Goal: Task Accomplishment & Management: Complete application form

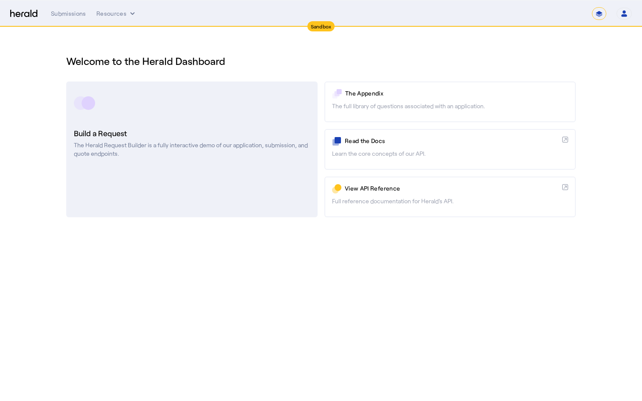
click at [250, 159] on link "Build a Request The Herald Request Builder is a fully interactive demo of our a…" at bounding box center [192, 150] width 252 height 136
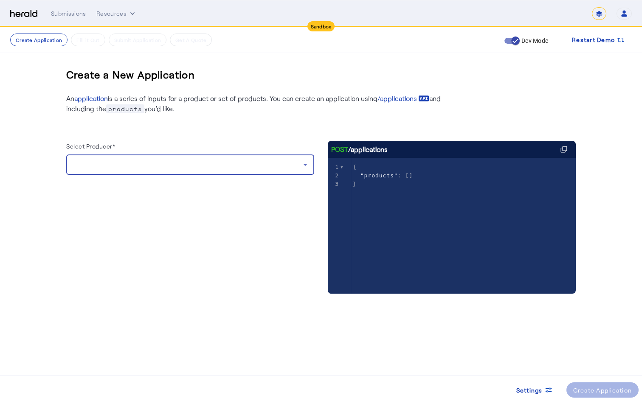
click at [195, 165] on div at bounding box center [188, 165] width 230 height 10
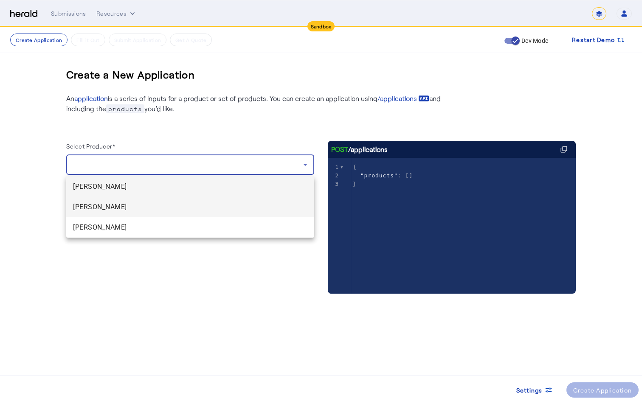
click at [179, 207] on span "[PERSON_NAME]" at bounding box center [190, 207] width 235 height 10
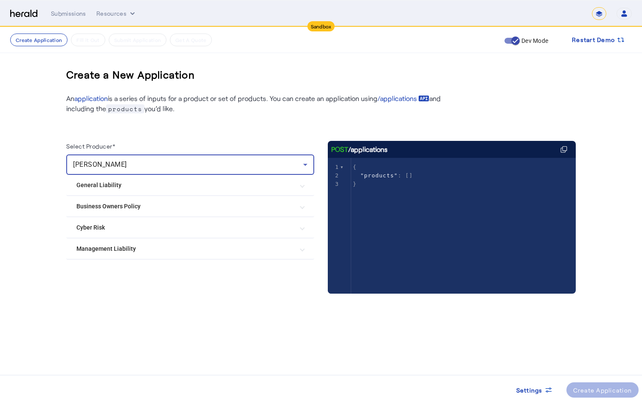
click at [181, 223] on mat-expansion-panel-header "Cyber Risk" at bounding box center [190, 228] width 248 height 20
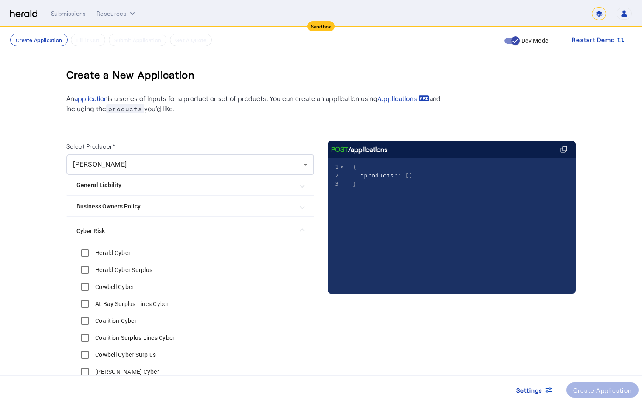
scroll to position [92, 0]
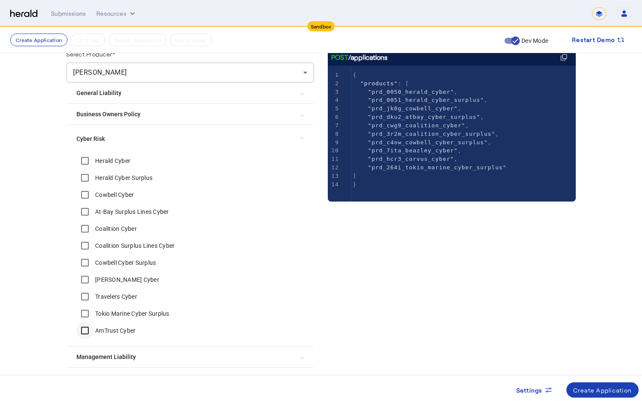
click at [88, 340] on div at bounding box center [85, 331] width 20 height 20
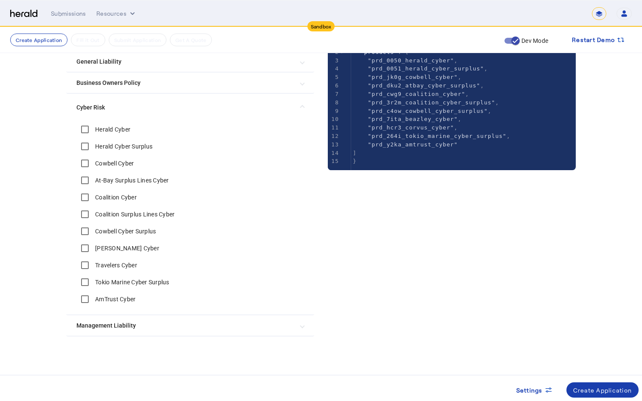
click at [595, 390] on div "Create Application" at bounding box center [603, 390] width 59 height 9
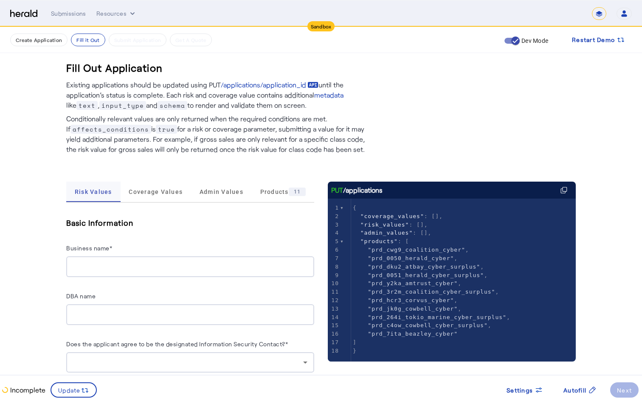
click at [99, 199] on span "Risk Values" at bounding box center [93, 192] width 37 height 20
click at [131, 197] on span "Coverage Values" at bounding box center [156, 192] width 54 height 20
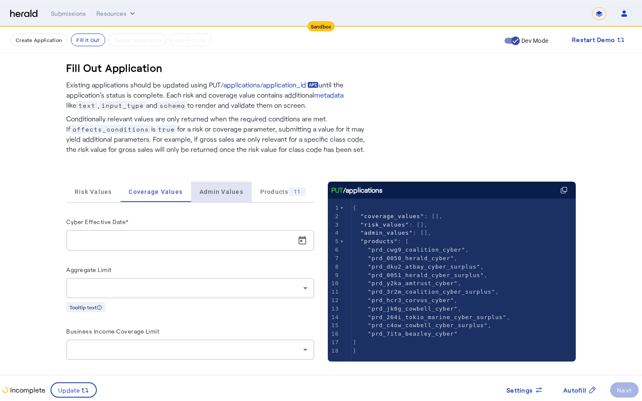
click at [217, 201] on span "Admin Values" at bounding box center [222, 192] width 44 height 20
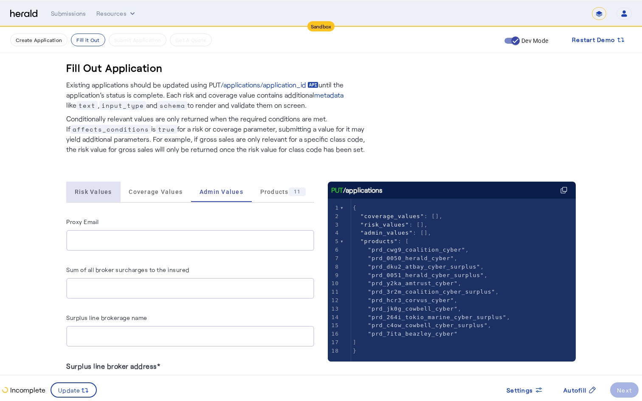
click at [101, 198] on span "Risk Values" at bounding box center [93, 192] width 37 height 20
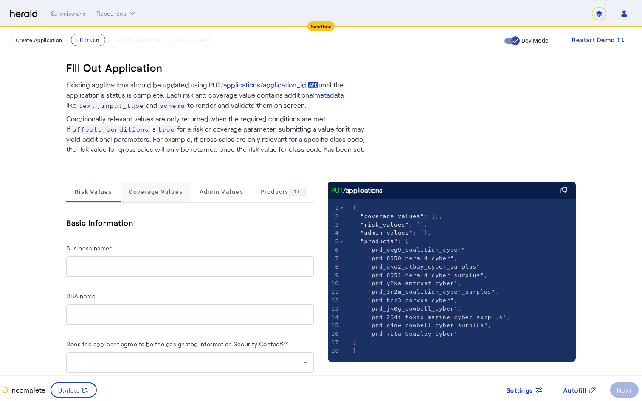
click at [137, 194] on span "Coverage Values" at bounding box center [156, 192] width 54 height 6
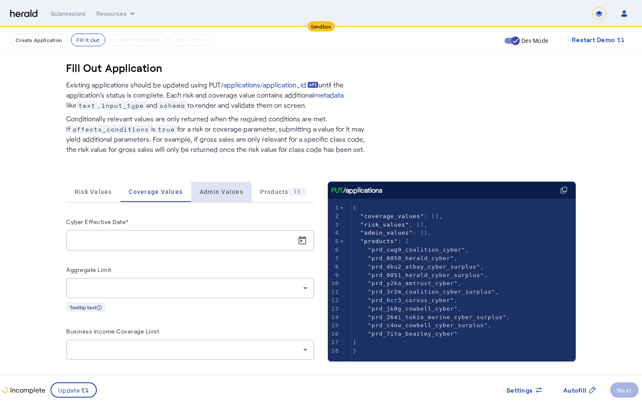
click at [210, 202] on span "Admin Values" at bounding box center [222, 192] width 44 height 20
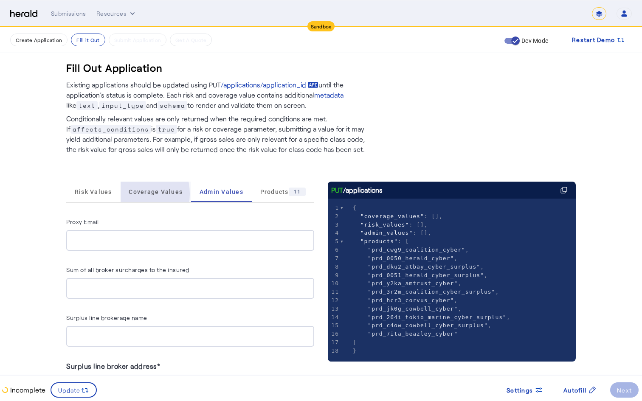
click at [125, 194] on div "Coverage Values" at bounding box center [156, 192] width 71 height 20
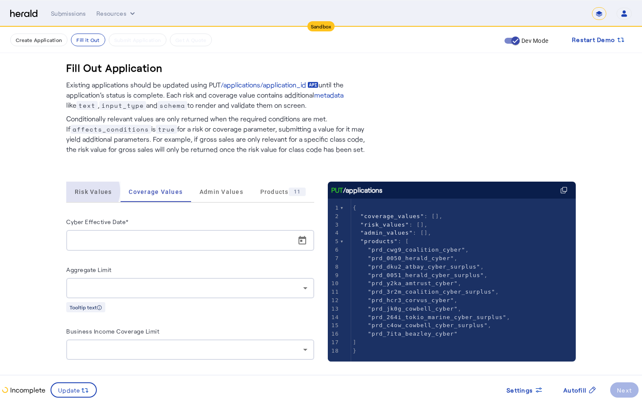
click at [86, 191] on span "Risk Values" at bounding box center [93, 192] width 37 height 6
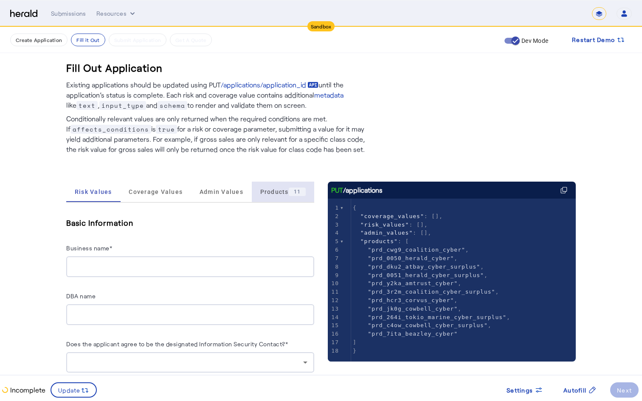
click at [260, 194] on span "Products 11" at bounding box center [283, 192] width 46 height 8
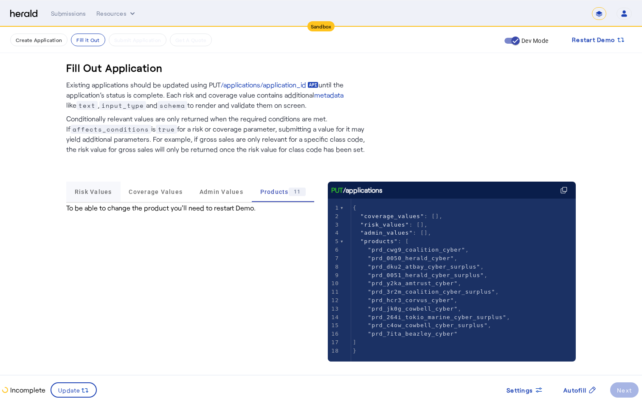
click at [88, 193] on span "Risk Values" at bounding box center [93, 192] width 37 height 6
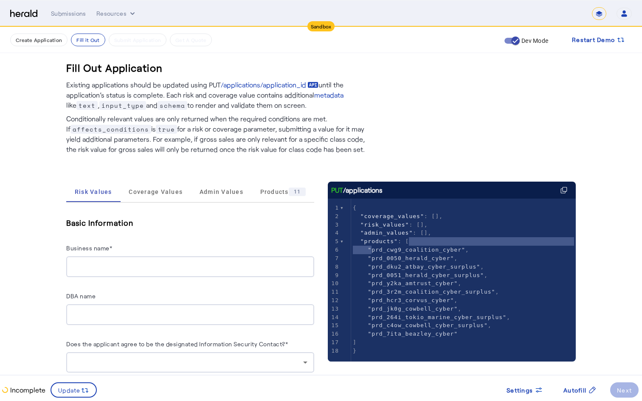
type textarea "**********"
drag, startPoint x: 372, startPoint y: 252, endPoint x: 462, endPoint y: 246, distance: 90.7
click at [462, 247] on span ""prd_cwg9_coalition_cyber"" at bounding box center [417, 250] width 98 height 6
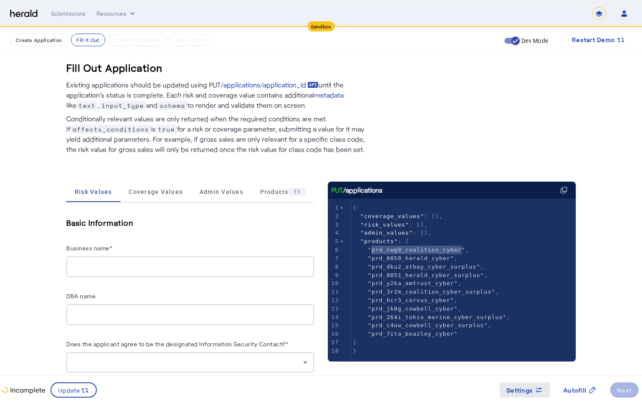
click at [529, 400] on span at bounding box center [525, 390] width 50 height 20
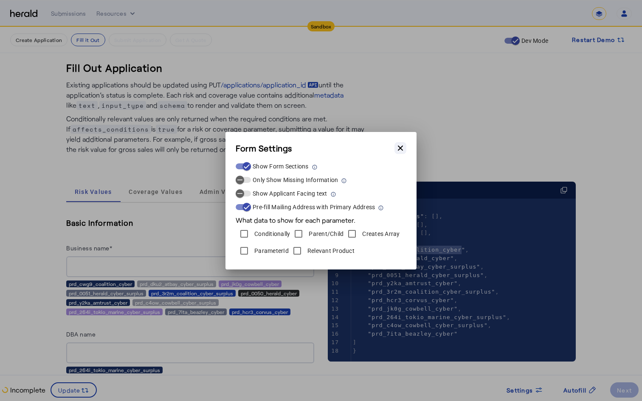
click at [403, 145] on icon "button" at bounding box center [400, 148] width 8 height 8
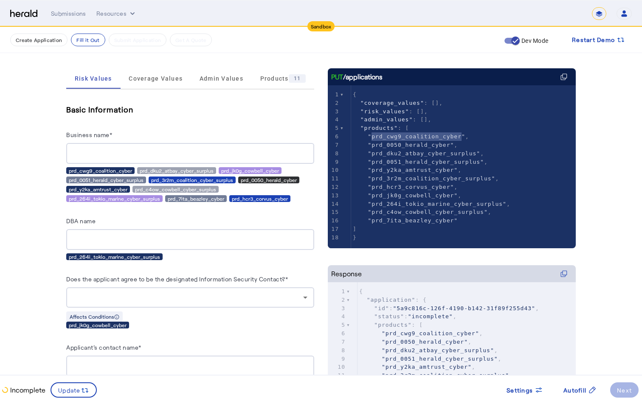
scroll to position [113, 0]
click at [73, 190] on div "prd_y2ka_amtrust_cyber" at bounding box center [98, 190] width 64 height 7
click at [101, 189] on div "prd_y2ka_amtrust_cyber" at bounding box center [98, 190] width 64 height 7
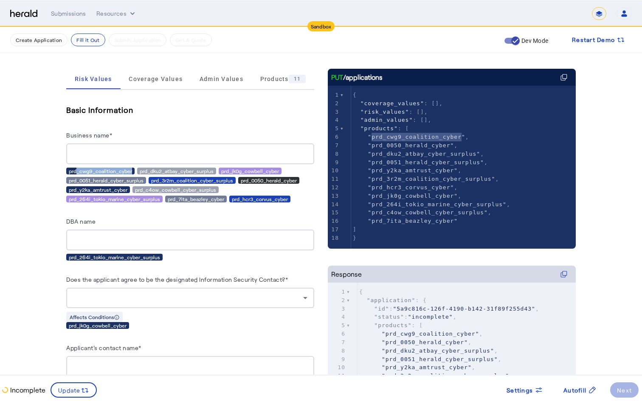
drag, startPoint x: 74, startPoint y: 169, endPoint x: 130, endPoint y: 168, distance: 56.5
click at [130, 168] on div "prd_cwg9_coalition_cyber" at bounding box center [100, 171] width 68 height 7
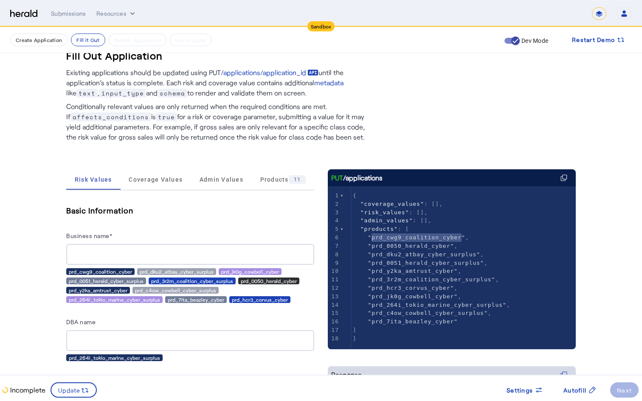
scroll to position [0, 0]
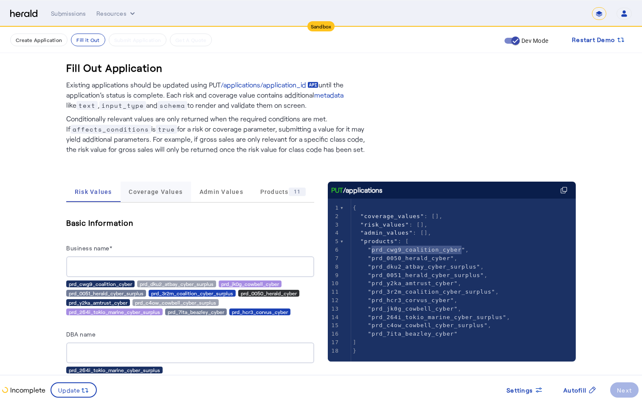
click at [157, 192] on span "Coverage Values" at bounding box center [156, 192] width 54 height 6
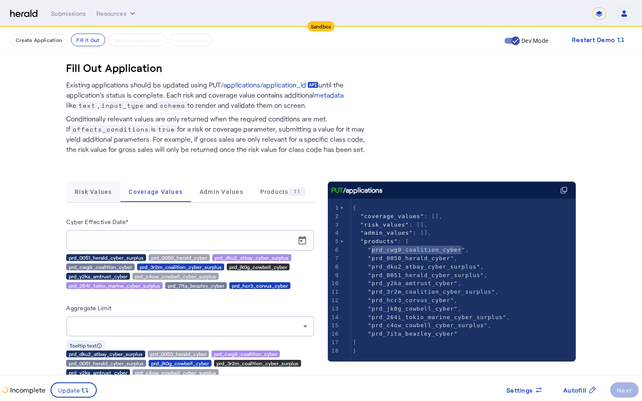
click at [96, 198] on span "Risk Values" at bounding box center [93, 192] width 37 height 20
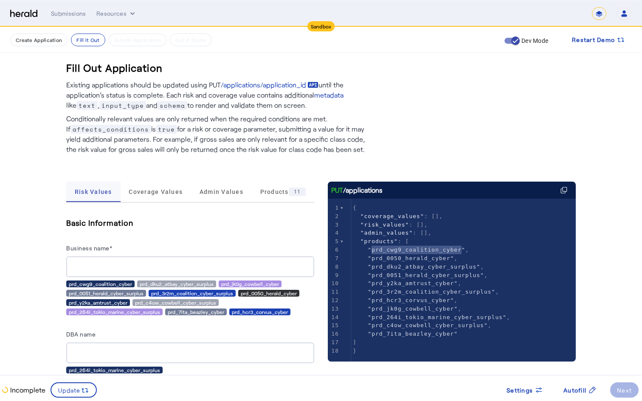
click at [96, 198] on span "Risk Values" at bounding box center [93, 192] width 37 height 20
click at [141, 195] on span "Coverage Values" at bounding box center [156, 192] width 54 height 6
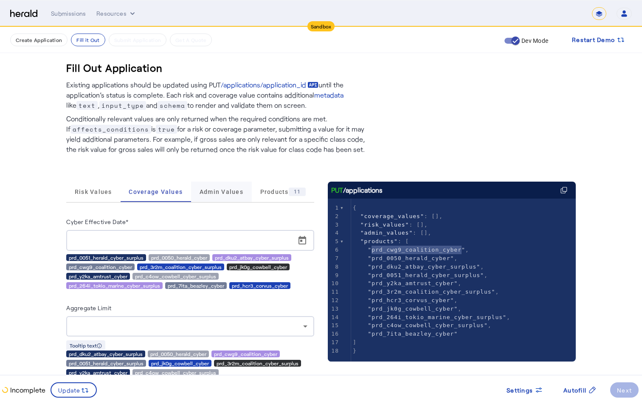
click at [227, 197] on span "Admin Values" at bounding box center [222, 192] width 44 height 20
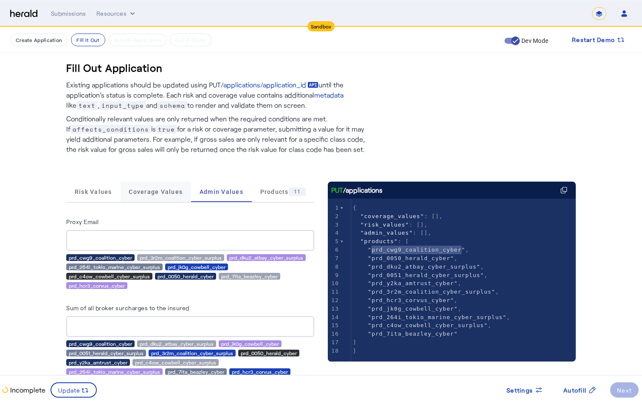
click at [133, 184] on span "Coverage Values" at bounding box center [156, 192] width 54 height 20
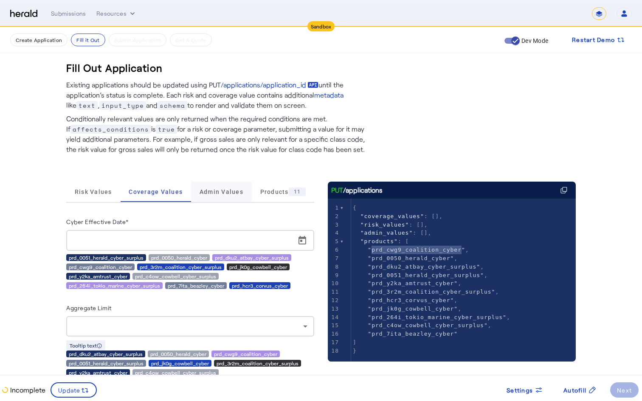
click at [212, 194] on span "Admin Values" at bounding box center [222, 192] width 44 height 6
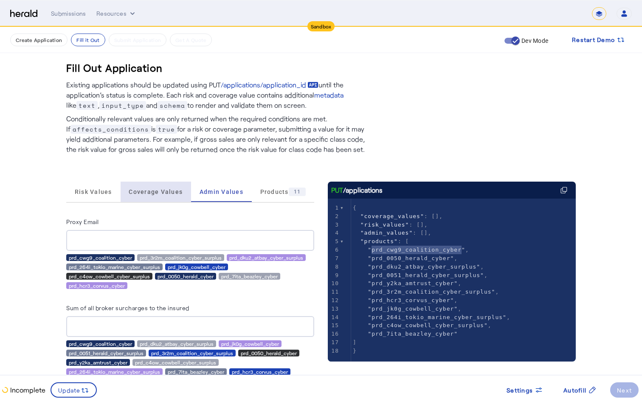
click at [159, 197] on span "Coverage Values" at bounding box center [156, 192] width 54 height 20
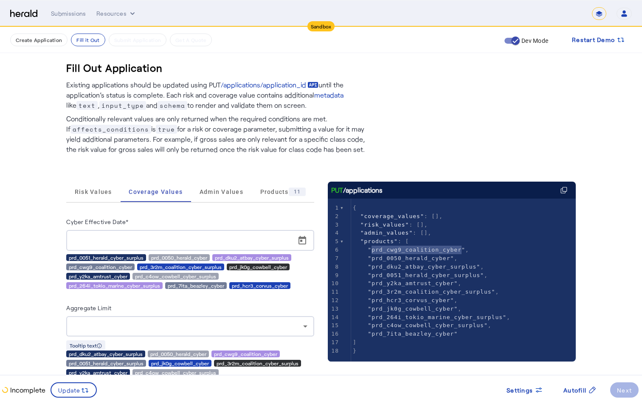
click at [76, 229] on herald-label "Cyber Effective Date*" at bounding box center [97, 224] width 62 height 14
click at [83, 243] on input "Cyber Effective Date*" at bounding box center [193, 241] width 240 height 10
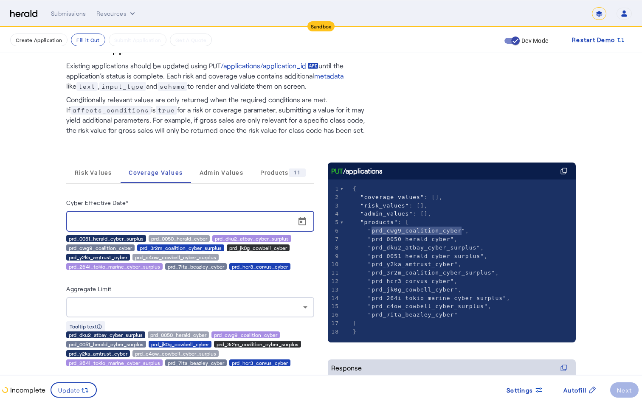
scroll to position [20, 0]
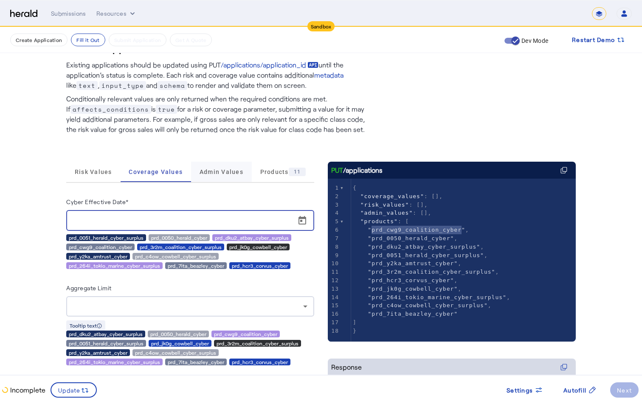
click at [220, 175] on span "Admin Values" at bounding box center [222, 172] width 44 height 6
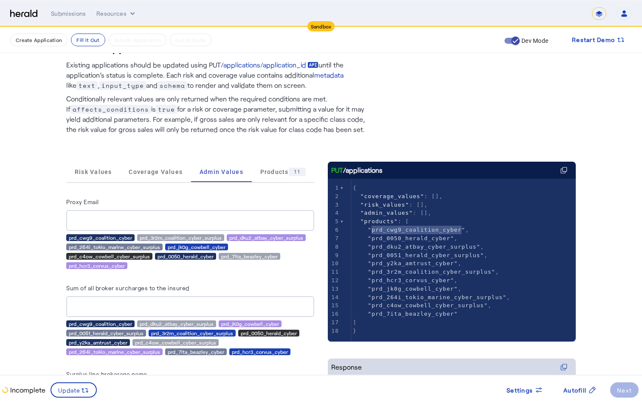
click at [115, 215] on div at bounding box center [190, 220] width 235 height 21
click at [150, 165] on span "Coverage Values" at bounding box center [156, 172] width 54 height 20
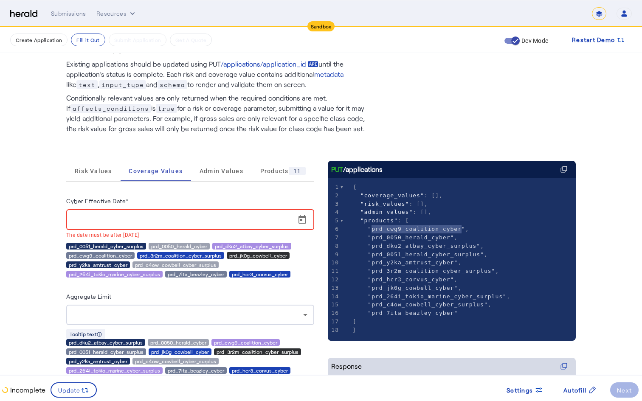
scroll to position [22, 0]
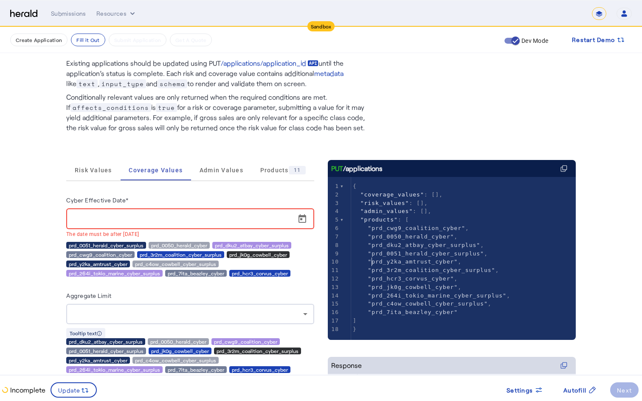
type textarea "**********"
drag, startPoint x: 370, startPoint y: 264, endPoint x: 496, endPoint y: 263, distance: 125.3
click at [496, 263] on pre ""prd_y2ka_amtrust_cyber" ," at bounding box center [463, 262] width 225 height 8
click at [495, 263] on pre ""prd_y2ka_amtrust_cyber" ," at bounding box center [463, 262] width 225 height 8
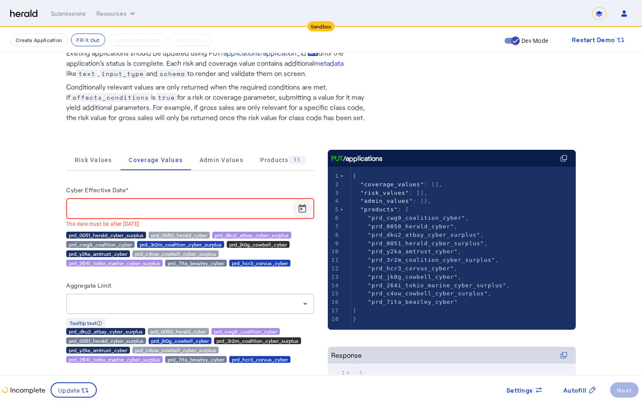
scroll to position [0, 0]
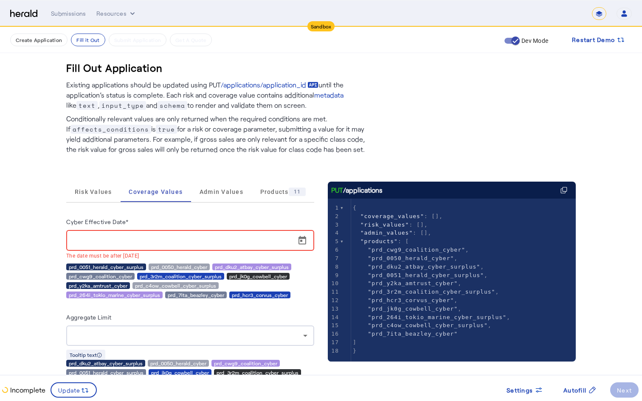
click at [248, 239] on input "Cyber Effective Date*" at bounding box center [193, 241] width 240 height 10
click at [269, 316] on div "Aggregate Limit" at bounding box center [190, 319] width 248 height 14
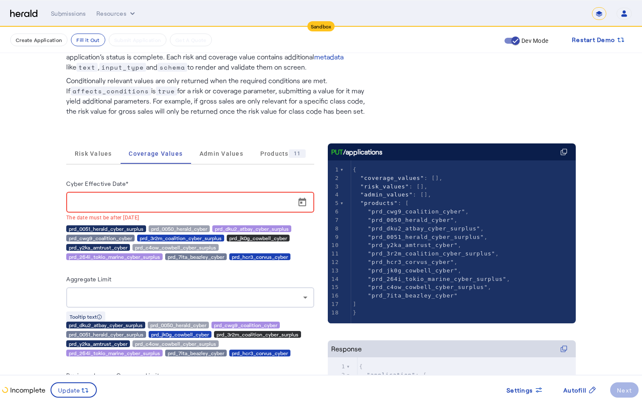
scroll to position [39, 0]
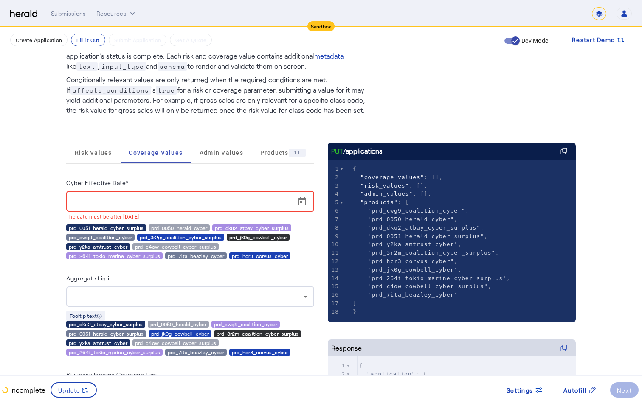
click at [177, 203] on input "Cyber Effective Date*" at bounding box center [193, 202] width 240 height 10
click at [150, 292] on div at bounding box center [188, 297] width 230 height 10
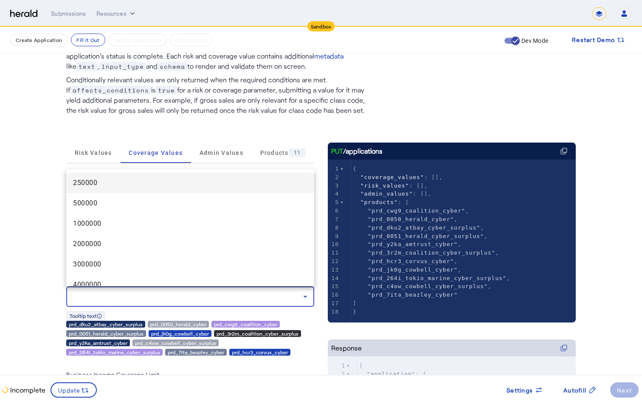
click at [50, 262] on div at bounding box center [321, 200] width 642 height 401
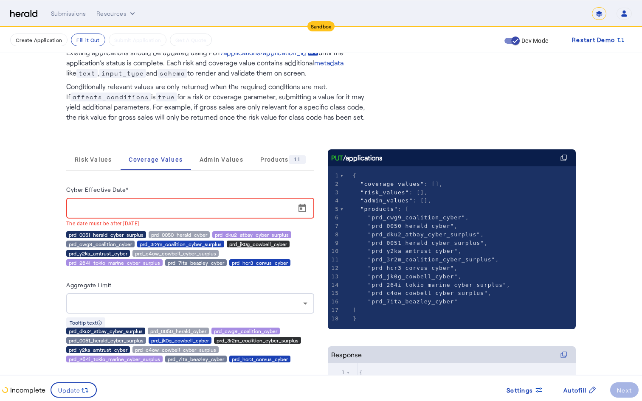
scroll to position [40, 0]
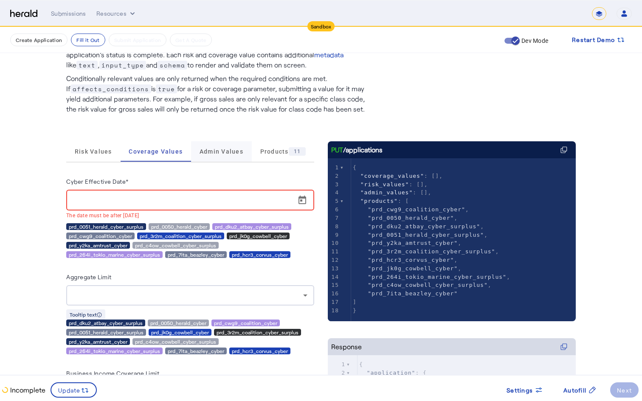
click at [204, 150] on span "Admin Values" at bounding box center [222, 152] width 44 height 6
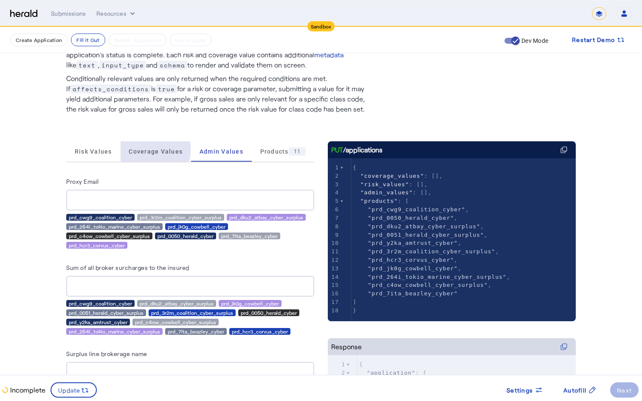
click at [152, 150] on span "Coverage Values" at bounding box center [156, 152] width 54 height 6
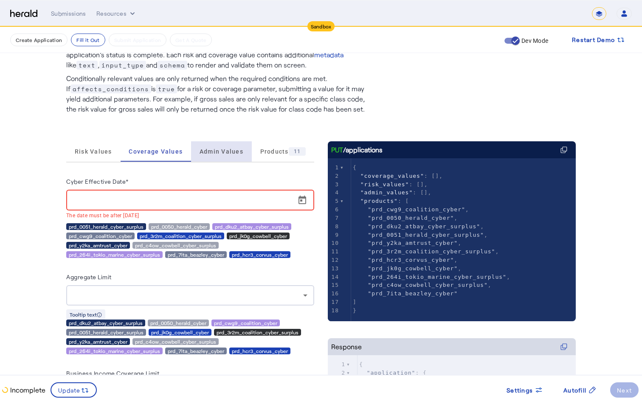
click at [226, 145] on span "Admin Values" at bounding box center [222, 151] width 44 height 20
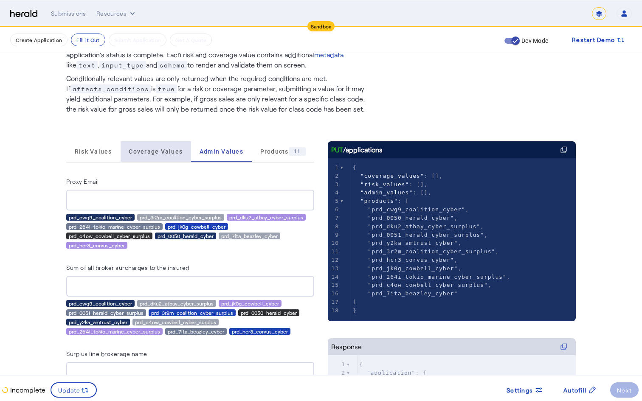
click at [161, 153] on span "Coverage Values" at bounding box center [156, 152] width 54 height 6
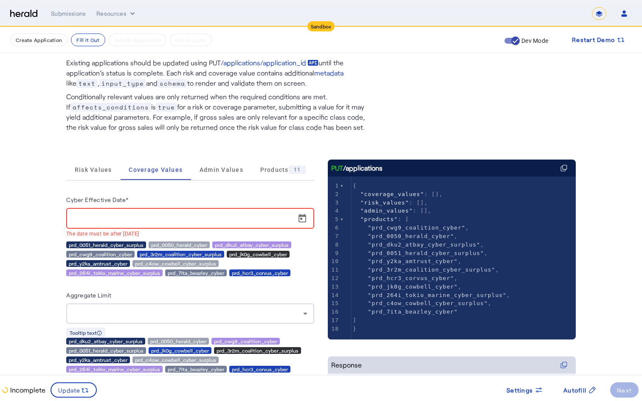
scroll to position [23, 0]
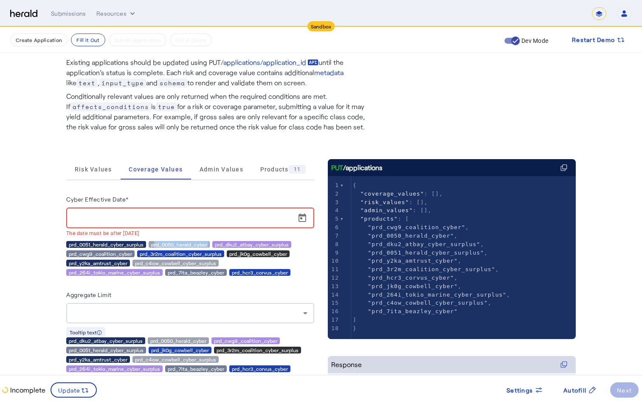
drag, startPoint x: 153, startPoint y: 242, endPoint x: 214, endPoint y: 243, distance: 61.2
click at [214, 243] on div "prd_0051_herald_cyber_surplus prd_0050_herald_cyber prd_dku2_atbay_cyber_surplu…" at bounding box center [190, 258] width 248 height 35
click at [332, 232] on div "7" at bounding box center [334, 236] width 12 height 8
click at [366, 222] on pre ""products" : [" at bounding box center [463, 219] width 225 height 8
type textarea "**********"
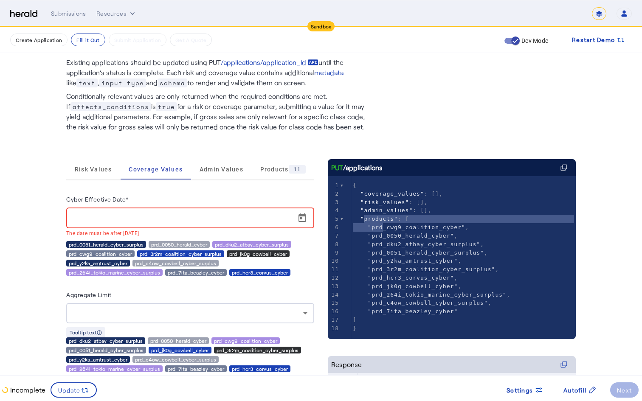
drag, startPoint x: 366, startPoint y: 219, endPoint x: 384, endPoint y: 229, distance: 20.6
click at [384, 229] on div "1 { 2 "coverage_values" : [], 3 "risk_values" : [], 4 "admin_values" : [], 5 "p…" at bounding box center [463, 257] width 225 height 152
click at [149, 172] on span "Coverage Values" at bounding box center [156, 170] width 54 height 6
click at [358, 225] on span ""prd_cwg9_coalition_cyber" ," at bounding box center [411, 227] width 116 height 6
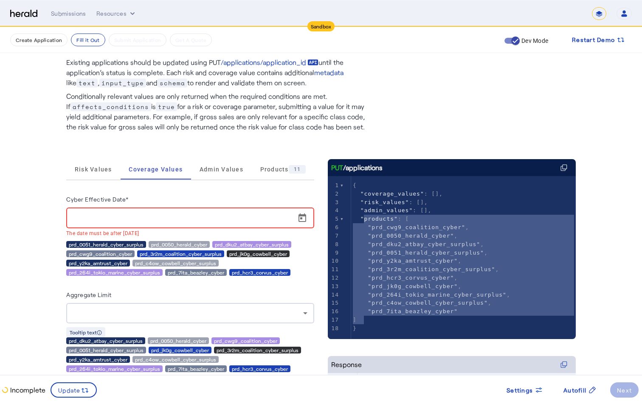
type textarea "**********"
drag, startPoint x: 364, startPoint y: 222, endPoint x: 457, endPoint y: 309, distance: 127.4
click at [457, 310] on div "1 { 2 "coverage_values" : [], 3 "risk_values" : [], 4 "admin_values" : [], 5 "p…" at bounding box center [463, 257] width 225 height 152
click at [172, 254] on div "prd_3r2m_coalition_cyber_surplus" at bounding box center [180, 254] width 87 height 7
click at [145, 175] on span "Coverage Values" at bounding box center [156, 169] width 54 height 20
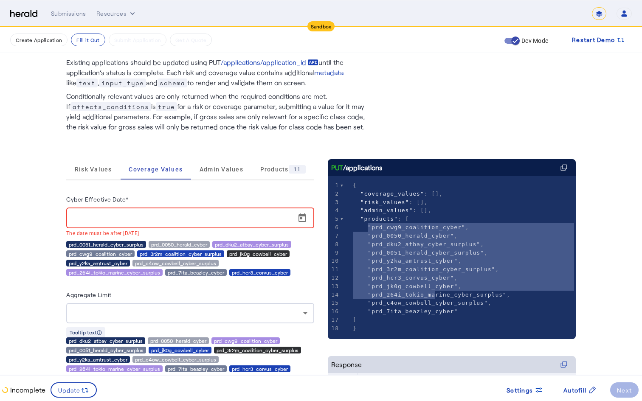
type textarea "**********"
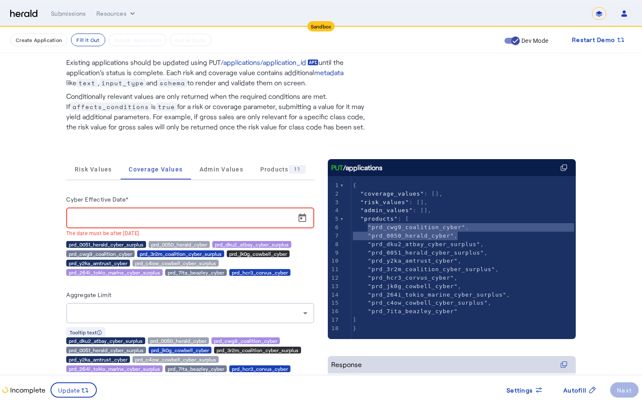
type textarea "**********"
drag, startPoint x: 368, startPoint y: 228, endPoint x: 463, endPoint y: 228, distance: 94.7
click at [463, 228] on span ""prd_cwg9_coalition_cyber"" at bounding box center [417, 227] width 98 height 6
click at [466, 228] on span ""prd_cwg9_coalition_cyber" ," at bounding box center [411, 227] width 116 height 6
type textarea "**********"
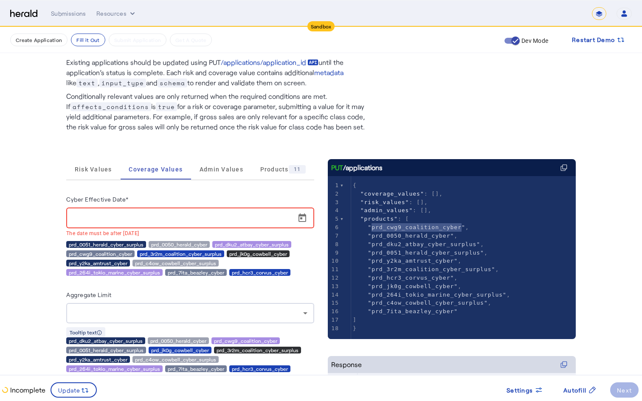
drag, startPoint x: 373, startPoint y: 225, endPoint x: 462, endPoint y: 229, distance: 88.9
click at [462, 229] on span ""prd_cwg9_coalition_cyber"" at bounding box center [417, 227] width 98 height 6
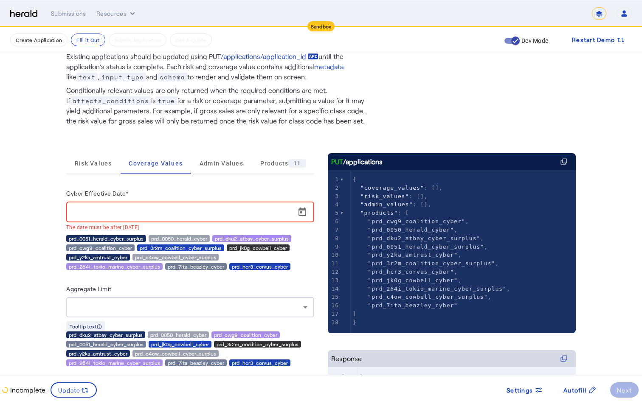
scroll to position [0, 0]
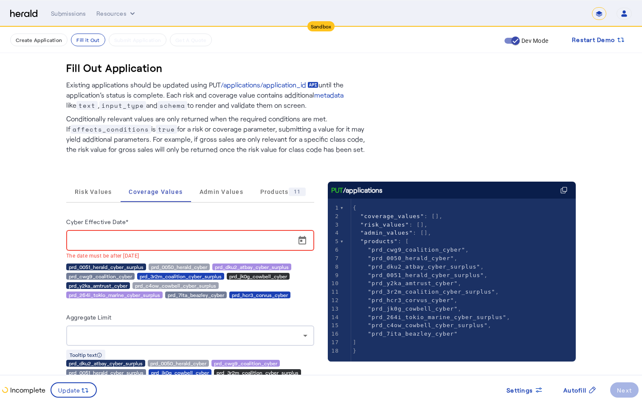
click at [249, 3] on nav "Sandbox Menu Submissions Resources ******* Open user menu [PERSON_NAME] Herald …" at bounding box center [321, 13] width 642 height 26
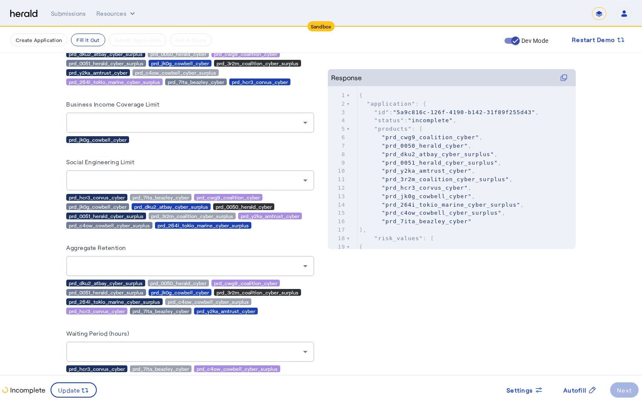
scroll to position [321, 0]
